Goal: Task Accomplishment & Management: Manage account settings

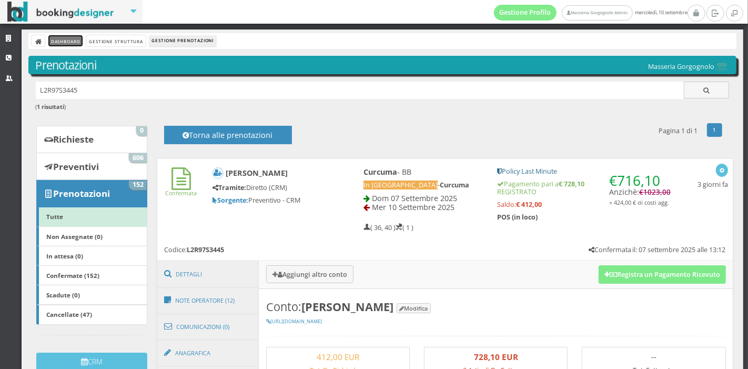
click at [64, 37] on link "Dashboard" at bounding box center [65, 40] width 34 height 11
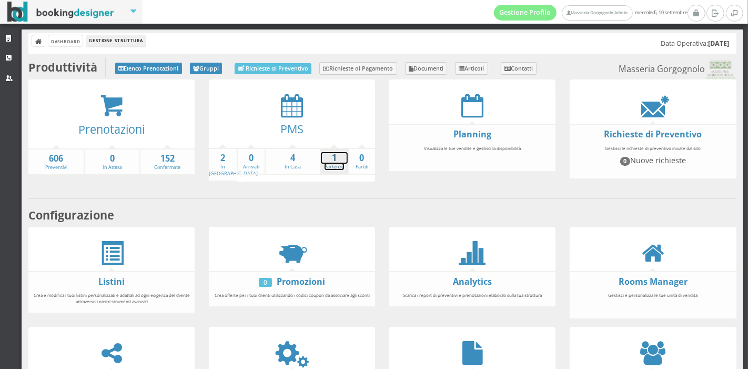
click at [329, 167] on link "1 Partenze" at bounding box center [334, 161] width 27 height 18
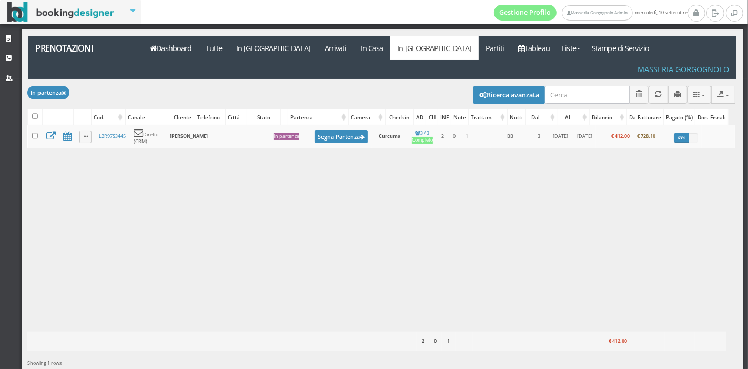
click at [449, 222] on div "Caricamento in corso Cod. Canale Cliente Telefono Città Stato Partenza Camera C…" at bounding box center [381, 228] width 708 height 206
click at [182, 57] on link "Dashboard" at bounding box center [171, 48] width 56 height 24
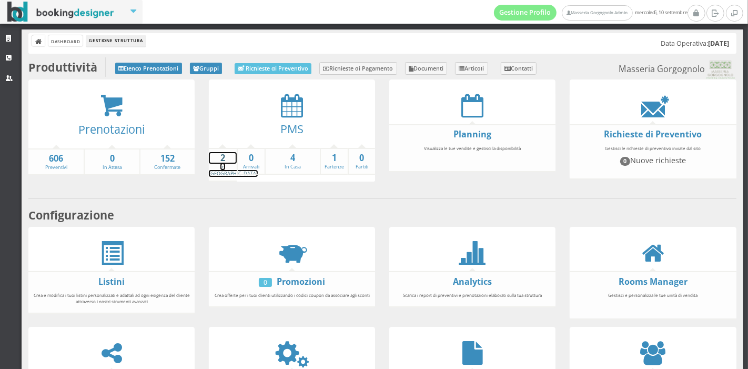
click at [226, 159] on strong "2" at bounding box center [223, 158] width 28 height 12
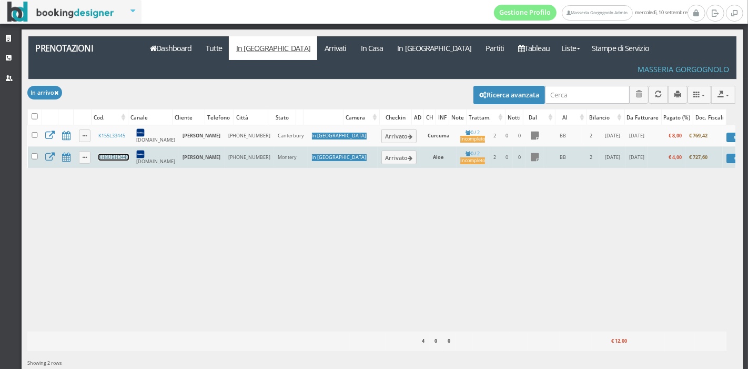
click at [112, 154] on link "KH8UBH3445" at bounding box center [113, 157] width 31 height 7
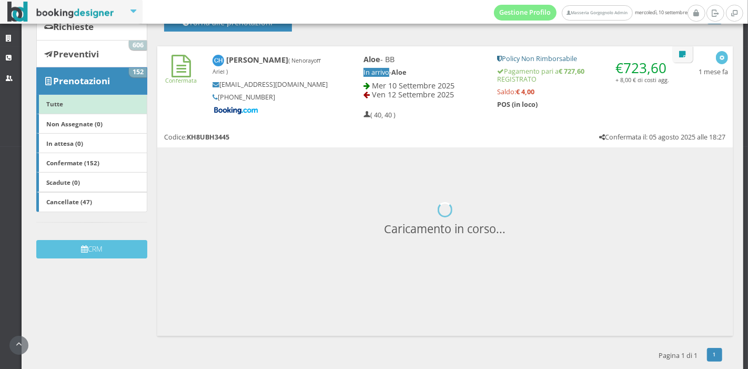
click at [406, 285] on h3 "Caricamento in corso..." at bounding box center [445, 276] width 576 height 109
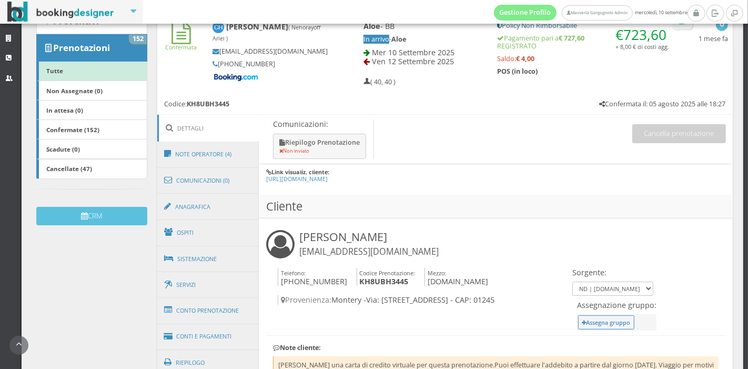
scroll to position [161, 0]
click at [195, 310] on link "Conto Prenotazione" at bounding box center [208, 310] width 102 height 27
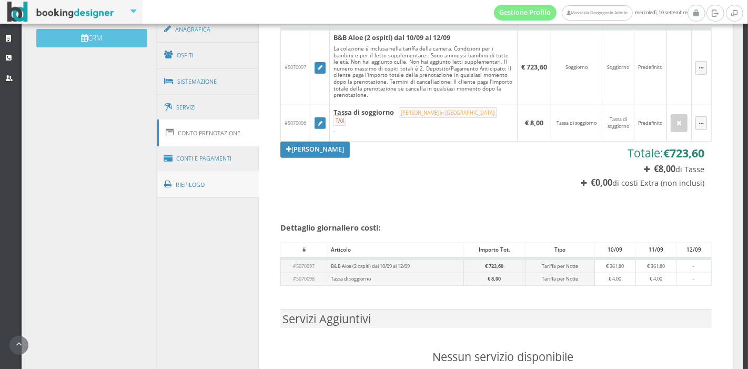
scroll to position [360, 0]
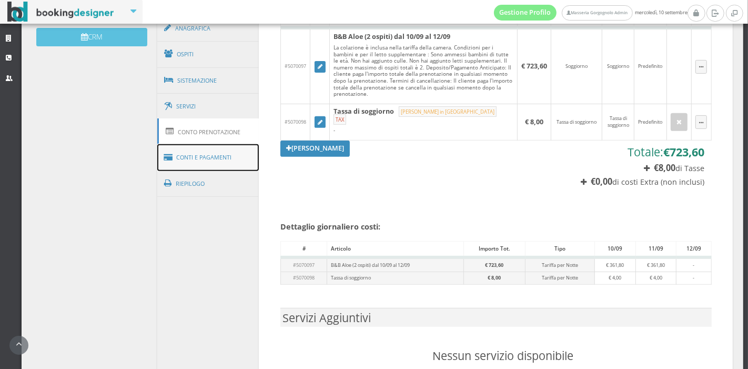
click at [206, 159] on link "Conti e Pagamenti" at bounding box center [208, 157] width 102 height 27
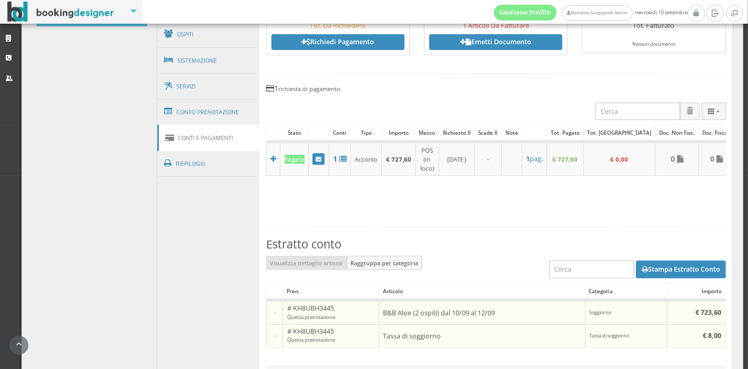
scroll to position [383, 0]
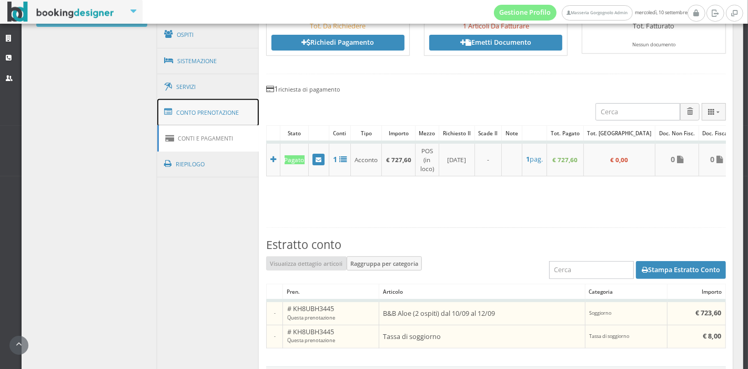
click at [223, 103] on link "Conto Prenotazione" at bounding box center [208, 112] width 102 height 27
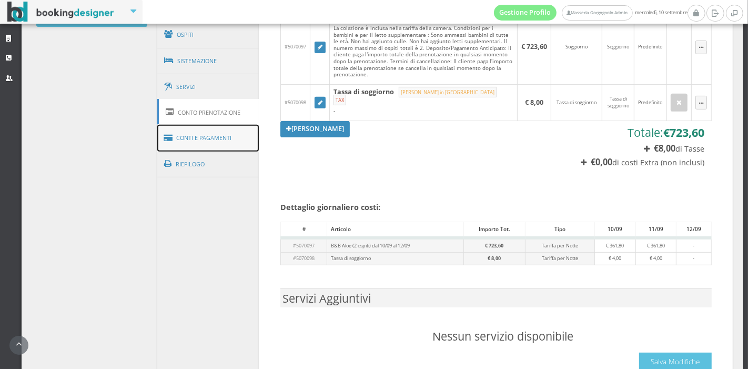
click at [207, 141] on link "Conti e Pagamenti" at bounding box center [208, 138] width 102 height 27
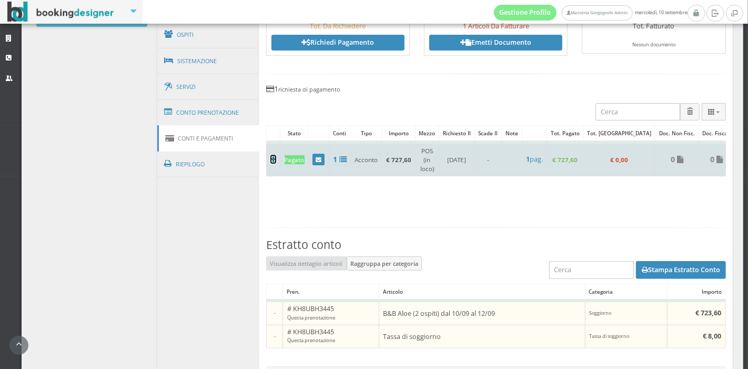
click at [270, 158] on icon at bounding box center [273, 159] width 6 height 7
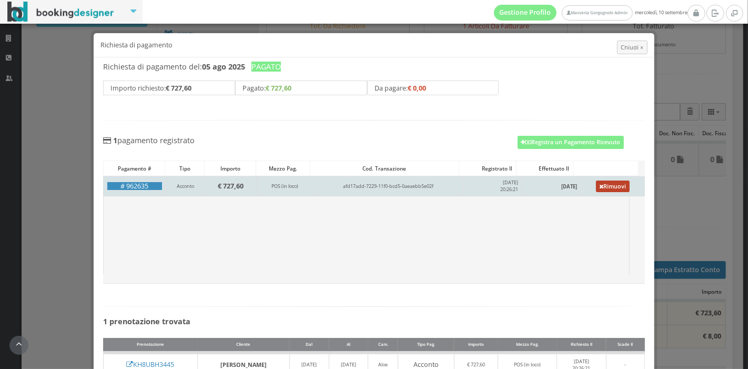
click at [597, 190] on link "Rimuovi" at bounding box center [613, 186] width 34 height 12
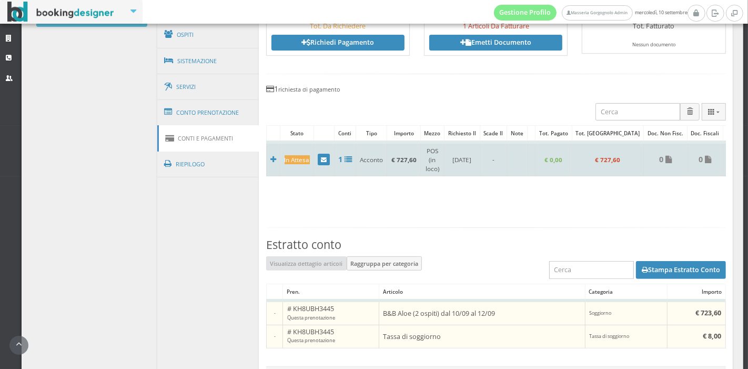
click at [731, 157] on icon at bounding box center [733, 160] width 4 height 6
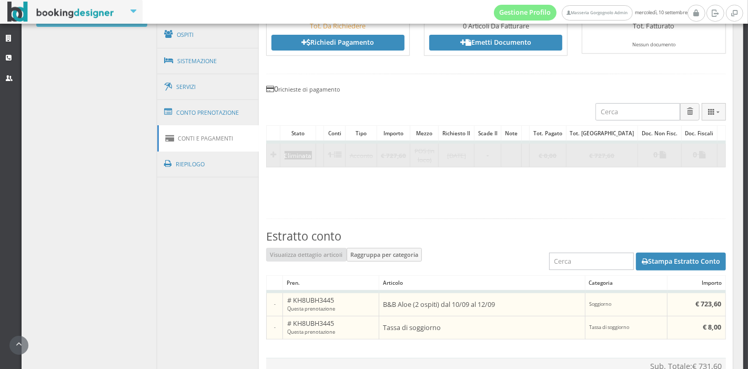
scroll to position [222, 0]
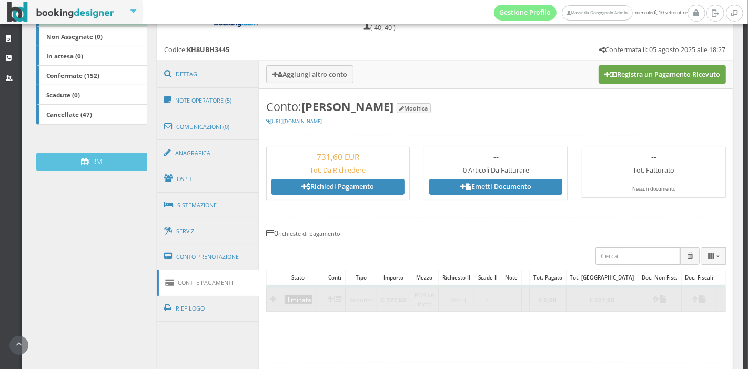
click at [618, 77] on button "Registra un Pagamento Ricevuto" at bounding box center [662, 74] width 127 height 18
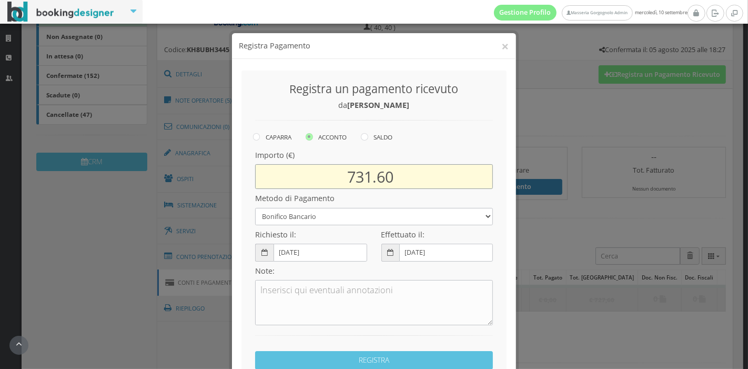
click at [362, 174] on input "731.60" at bounding box center [374, 176] width 238 height 25
click at [366, 176] on input "731.60" at bounding box center [374, 176] width 238 height 25
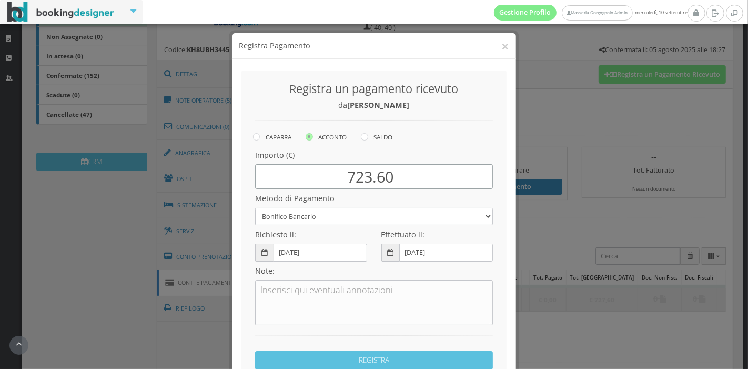
type input "723.60"
click at [344, 220] on select "Bonifico Bancario Carta di Credito Pay By Link Contanti Assegno Bancario Assegn…" at bounding box center [374, 216] width 238 height 17
select select
click at [255, 208] on select "Bonifico Bancario Carta di Credito Pay By Link Contanti Assegno Bancario Assegn…" at bounding box center [374, 216] width 238 height 17
click at [315, 247] on input "10-09-2025" at bounding box center [321, 252] width 94 height 17
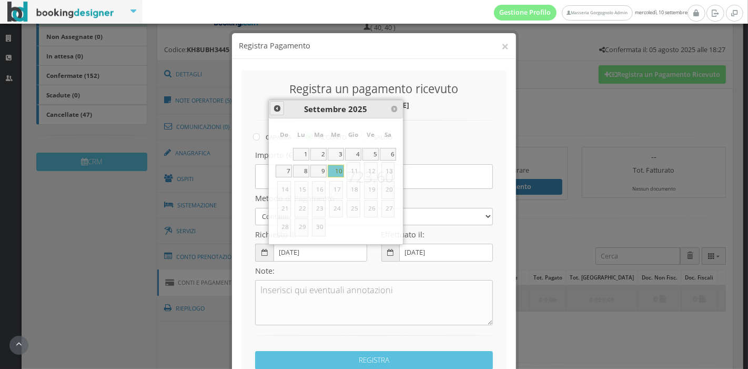
click at [279, 107] on span at bounding box center [277, 108] width 8 height 8
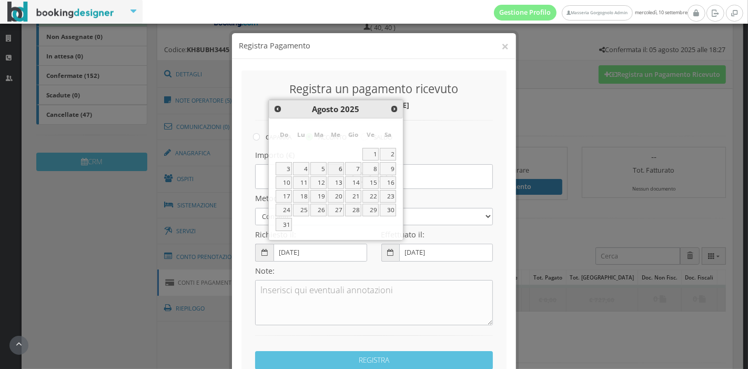
click at [342, 167] on link "6" at bounding box center [336, 168] width 16 height 13
type input "06-08-2025"
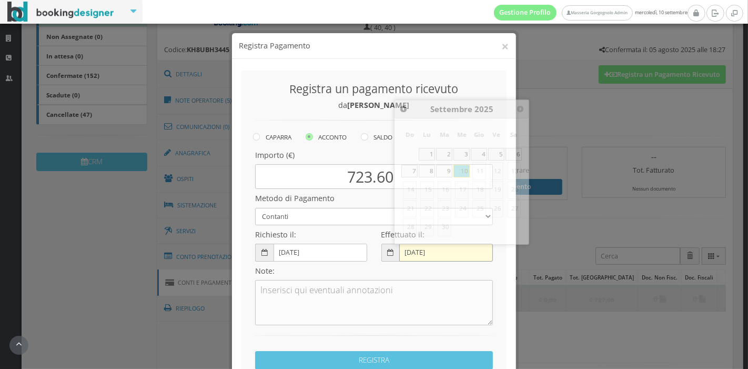
click at [421, 252] on input "10-09-2025" at bounding box center [446, 252] width 94 height 17
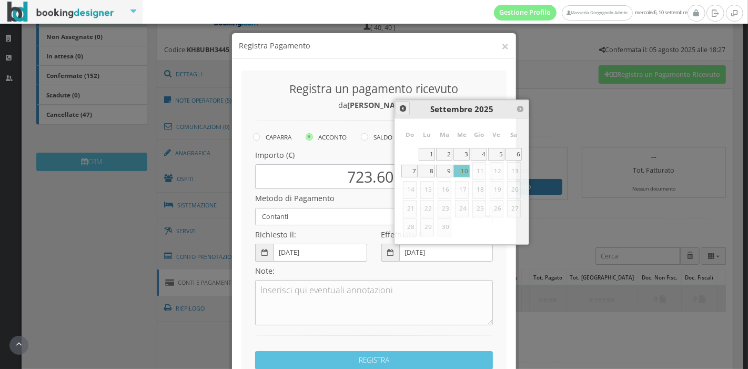
click at [406, 107] on span at bounding box center [403, 108] width 8 height 8
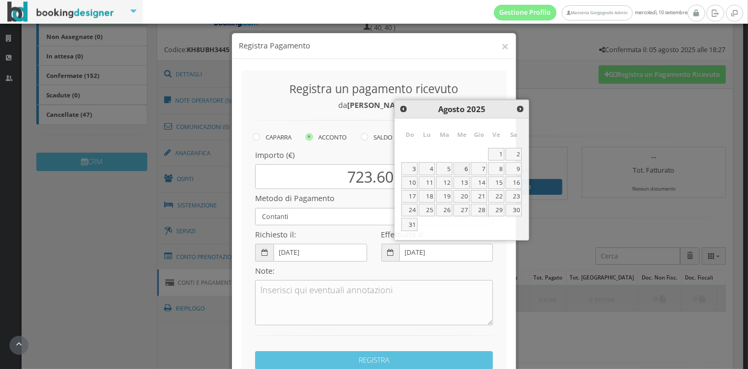
click at [465, 170] on link "6" at bounding box center [462, 168] width 16 height 13
type input "06-08-2025"
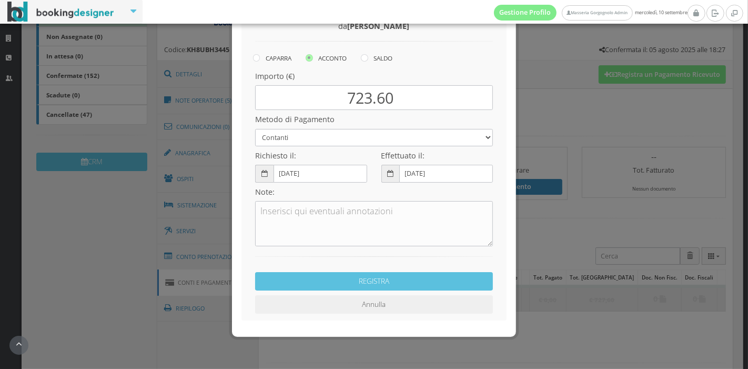
scroll to position [83, 0]
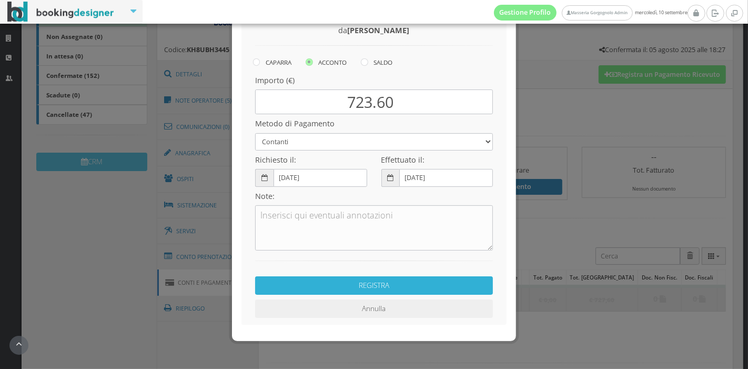
click at [413, 284] on button "REGISTRA" at bounding box center [374, 285] width 238 height 18
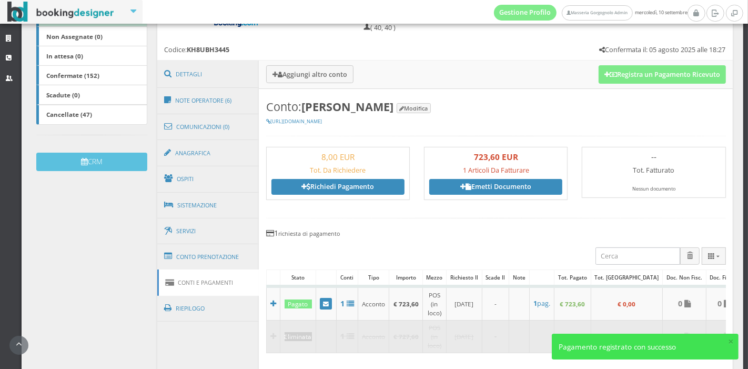
scroll to position [67, 0]
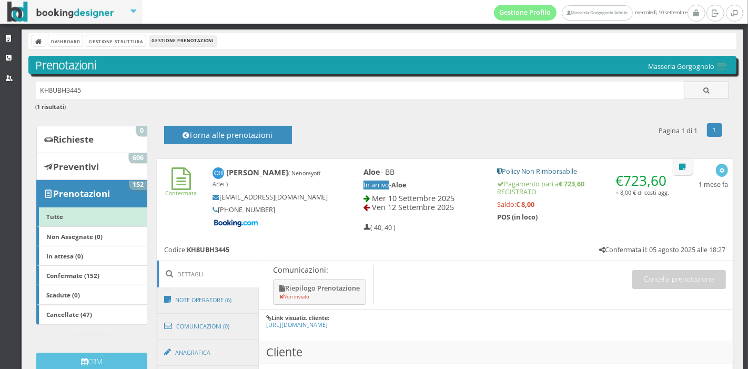
click at [226, 115] on div "KH8UBH3445 ( 1 risultati )" at bounding box center [382, 102] width 708 height 41
